Goal: Task Accomplishment & Management: Use online tool/utility

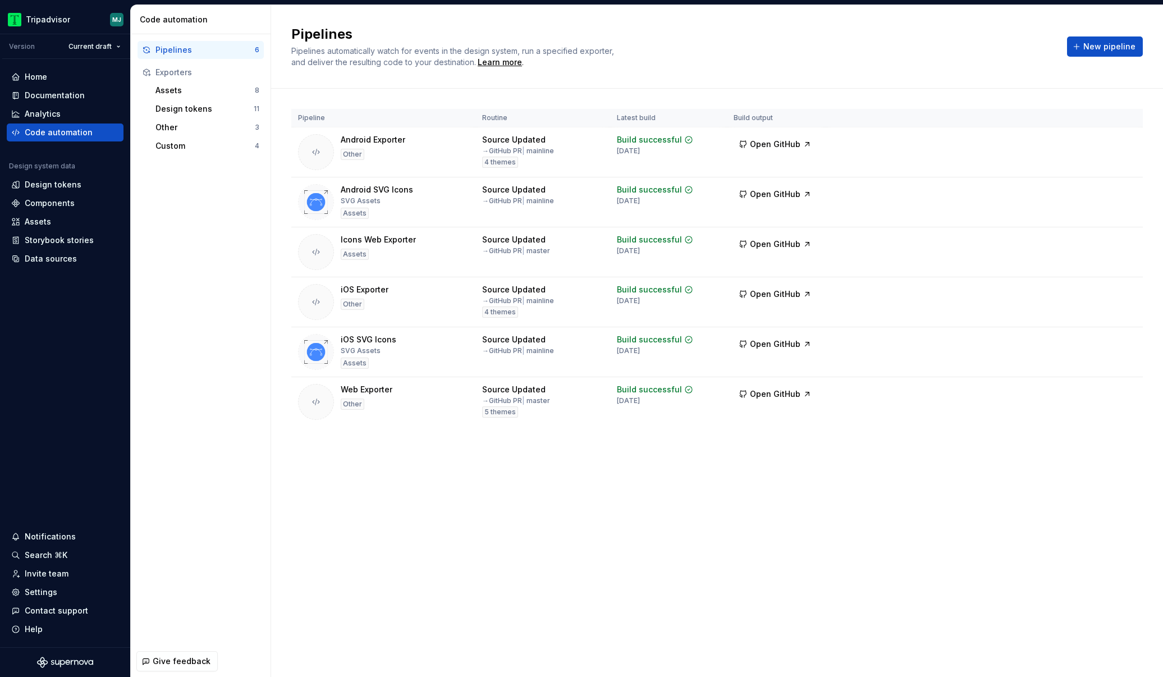
click at [185, 48] on div "Pipelines" at bounding box center [204, 49] width 99 height 11
click at [67, 263] on div "Data sources" at bounding box center [51, 258] width 52 height 11
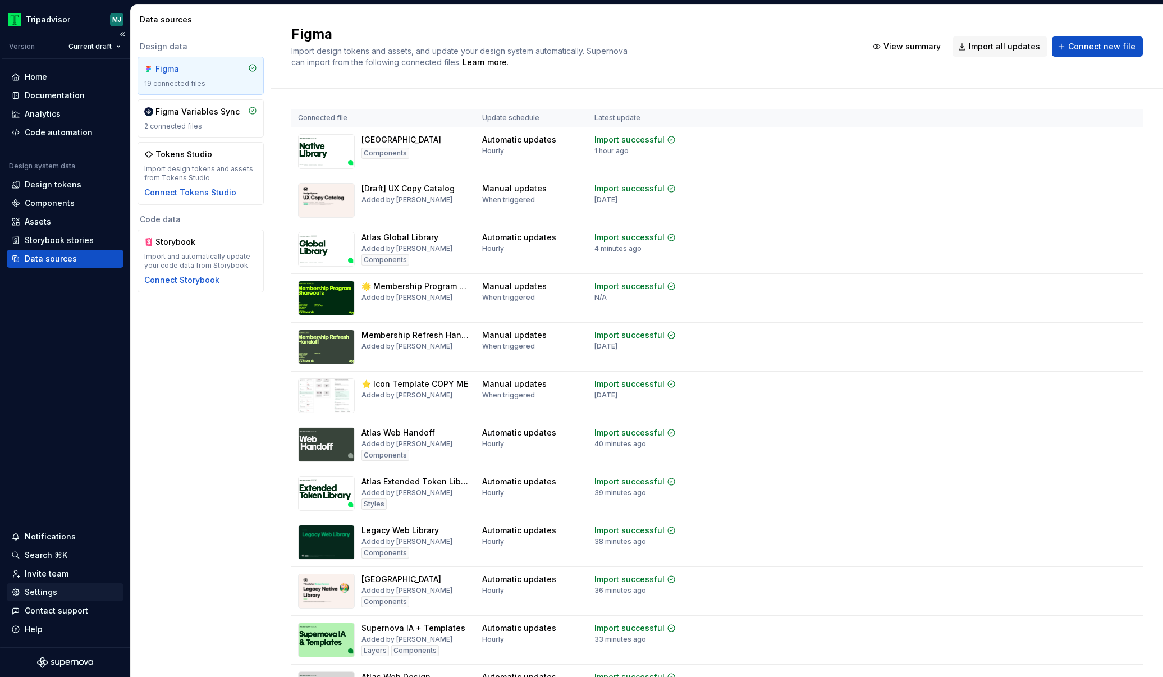
click at [46, 592] on div "Settings" at bounding box center [41, 591] width 33 height 11
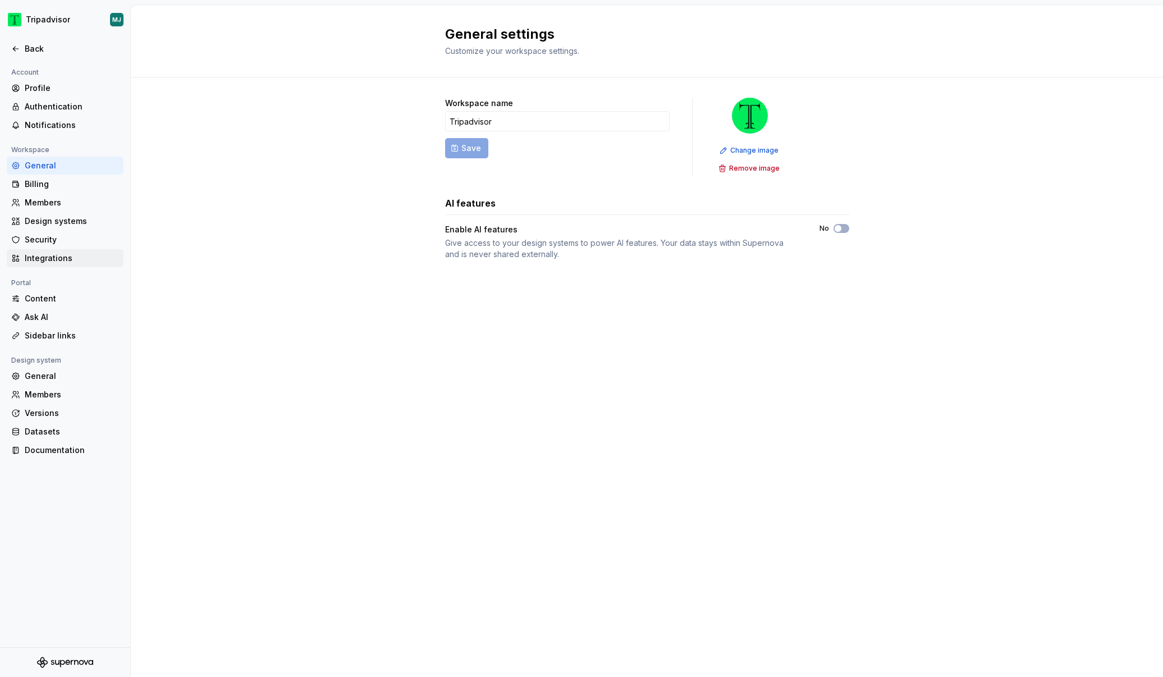
click at [76, 264] on div "Integrations" at bounding box center [65, 258] width 117 height 18
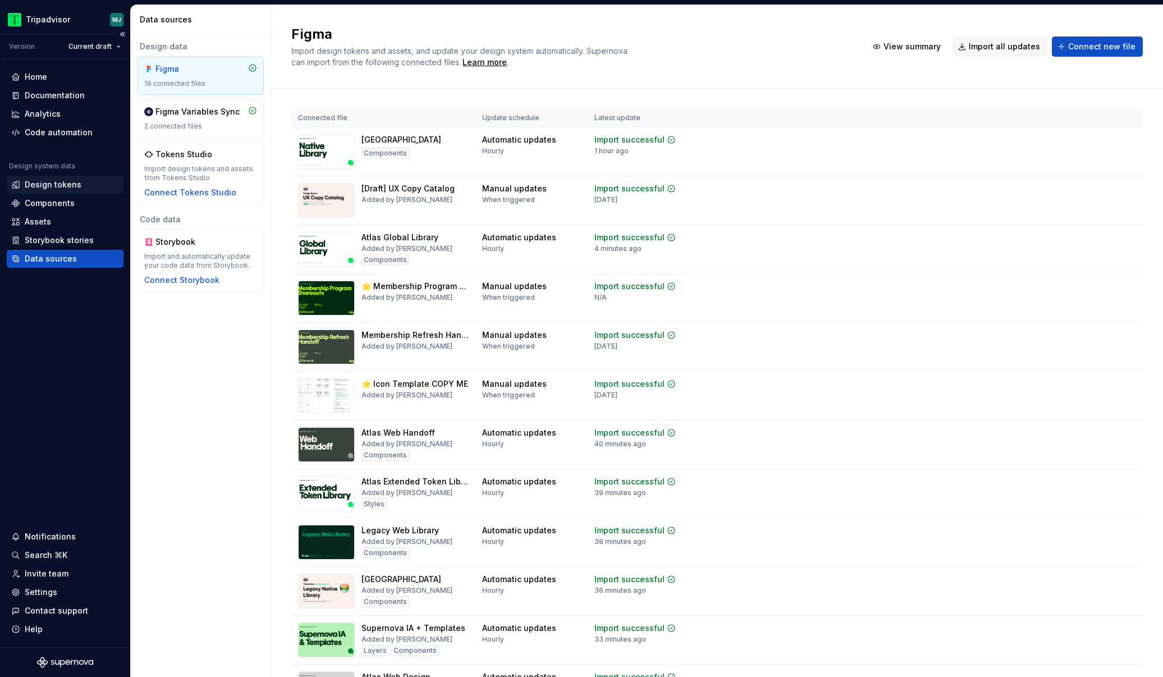
click at [90, 185] on div "Design tokens" at bounding box center [65, 184] width 108 height 11
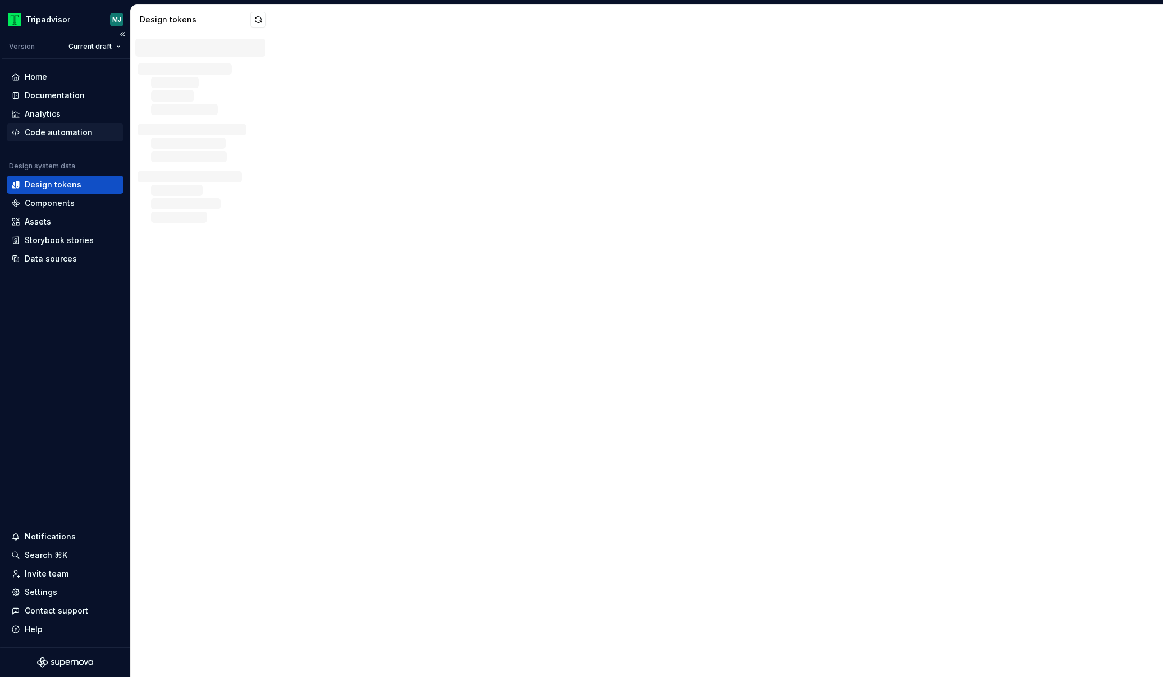
click at [68, 135] on div "Code automation" at bounding box center [59, 132] width 68 height 11
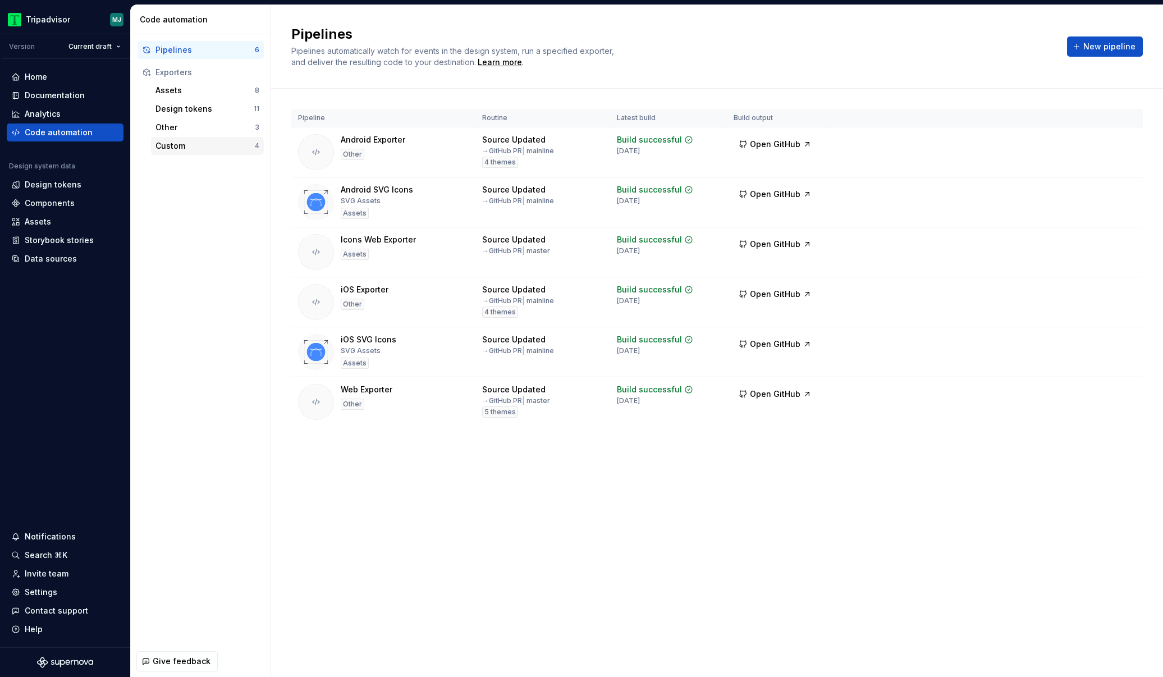
click at [199, 143] on div "Custom" at bounding box center [204, 145] width 99 height 11
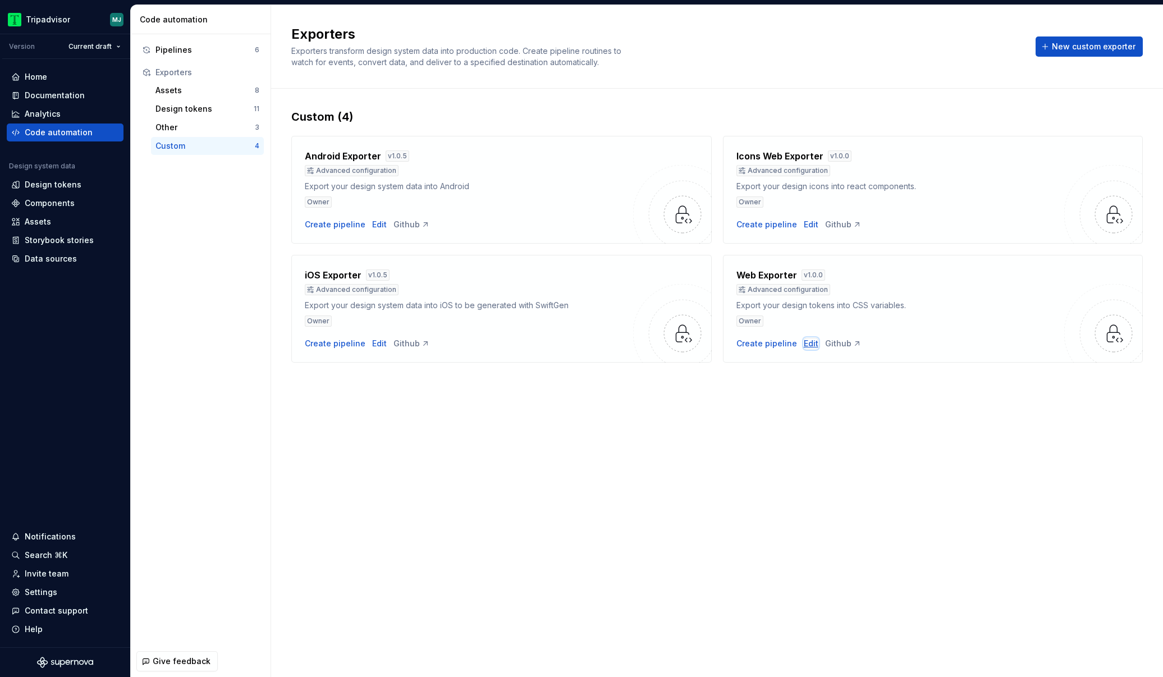
click at [807, 347] on div "Edit" at bounding box center [810, 343] width 15 height 11
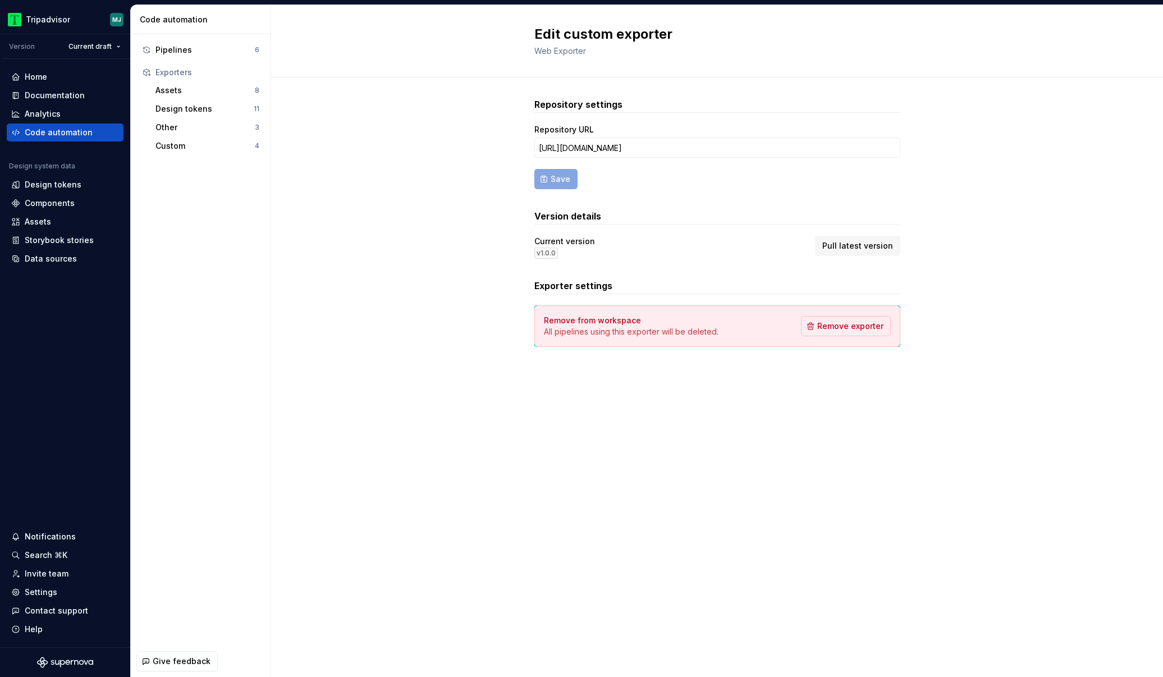
click at [853, 235] on div "Version details Current version v 1.0.0 Pull latest version" at bounding box center [717, 233] width 366 height 49
click at [851, 242] on span "Pull latest version" at bounding box center [857, 245] width 71 height 11
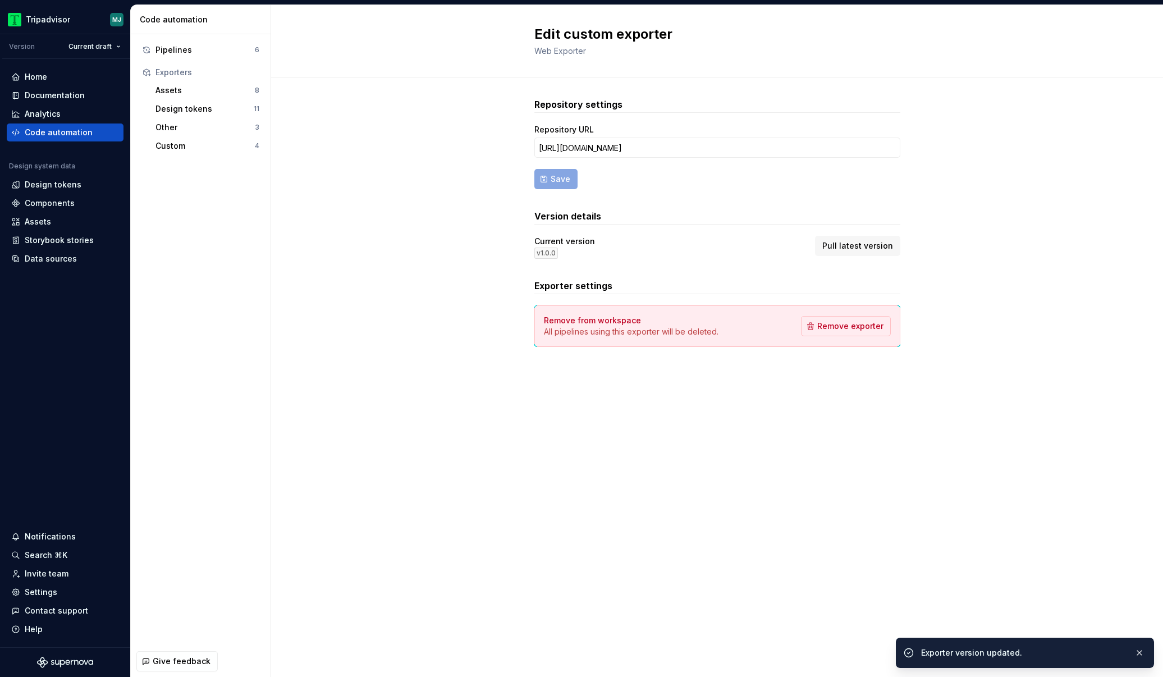
click at [484, 255] on div "Repository settings Repository URL [URL][DOMAIN_NAME] Save Version details Curr…" at bounding box center [717, 233] width 892 height 312
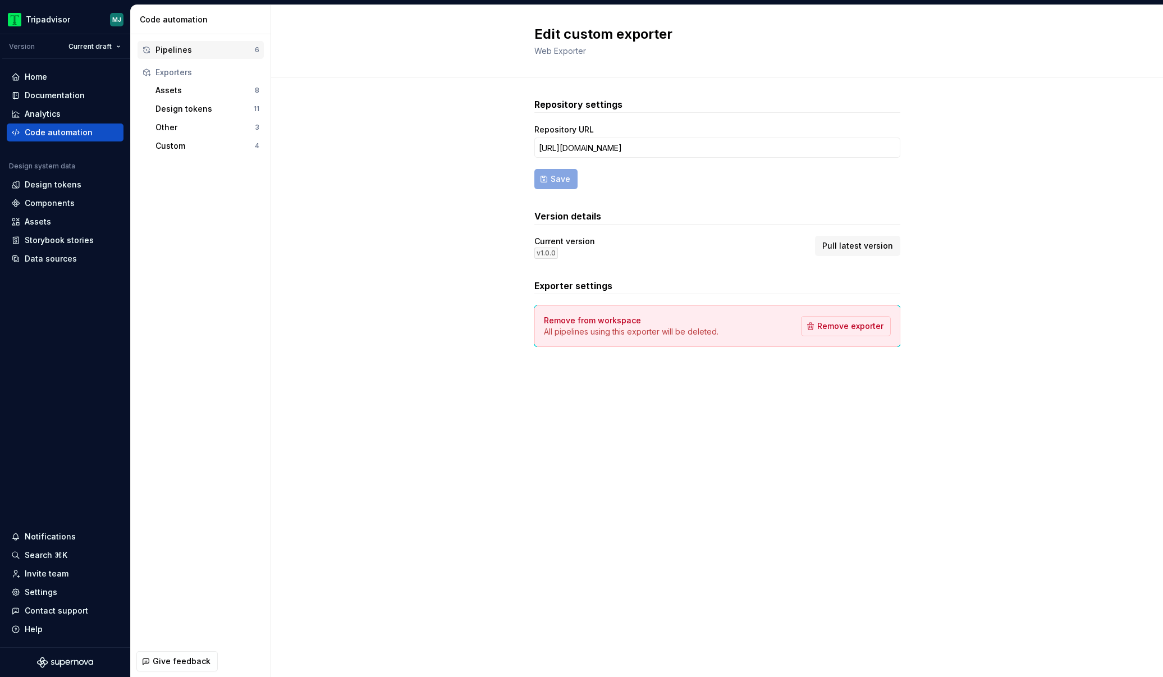
click at [189, 54] on div "Pipelines" at bounding box center [204, 49] width 99 height 11
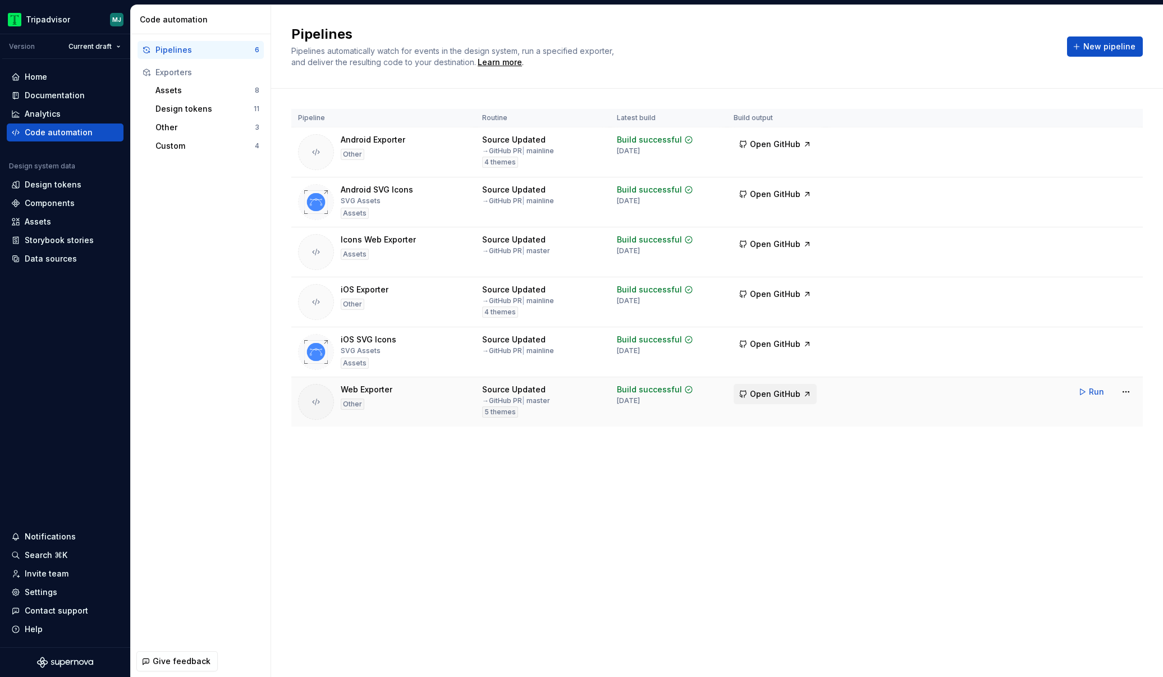
click at [763, 390] on span "Open GitHub" at bounding box center [775, 393] width 50 height 11
click at [1074, 393] on button "Run" at bounding box center [1091, 392] width 39 height 20
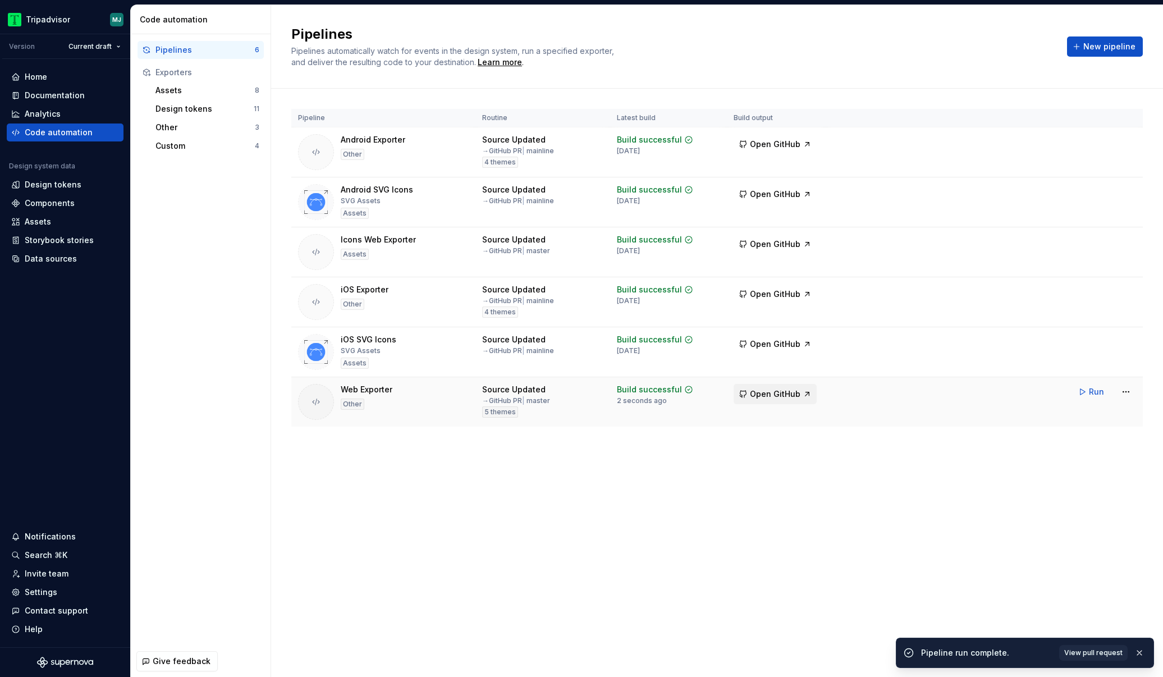
click at [779, 384] on button "Open GitHub" at bounding box center [774, 394] width 83 height 20
